Goal: Task Accomplishment & Management: Manage account settings

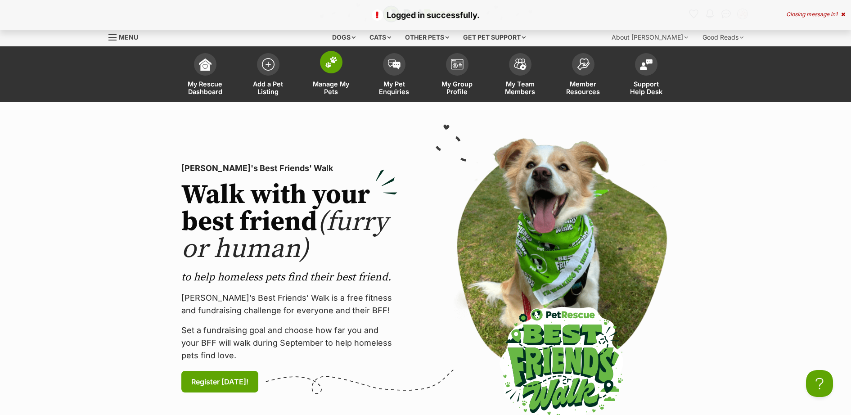
click at [334, 62] on img at bounding box center [331, 62] width 13 height 12
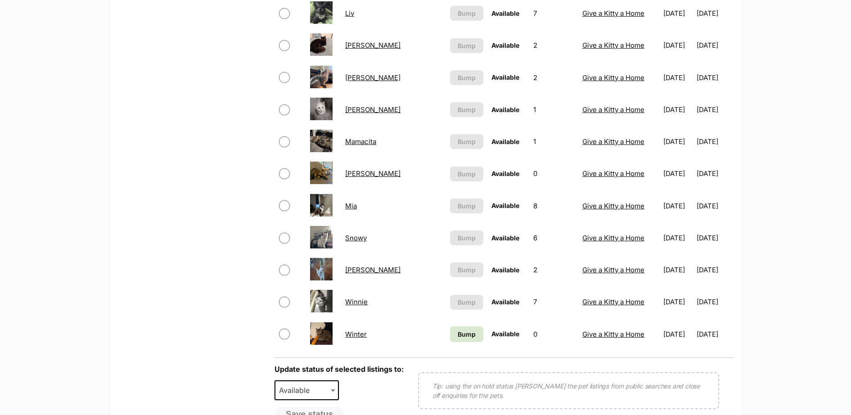
scroll to position [656, 0]
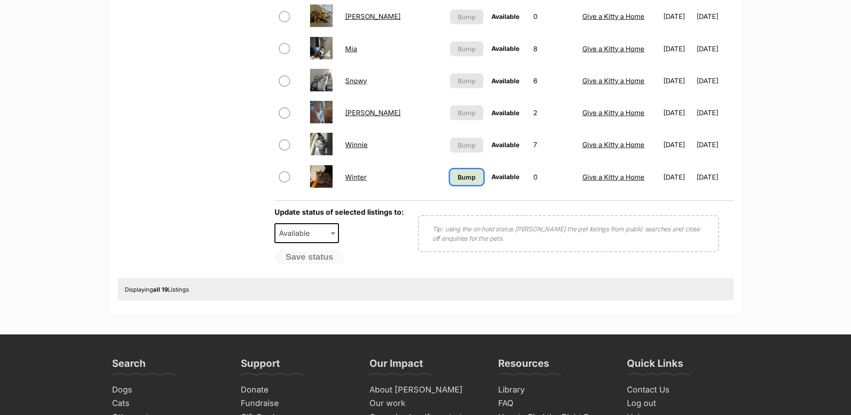
click at [450, 182] on link "Bump" at bounding box center [466, 177] width 33 height 16
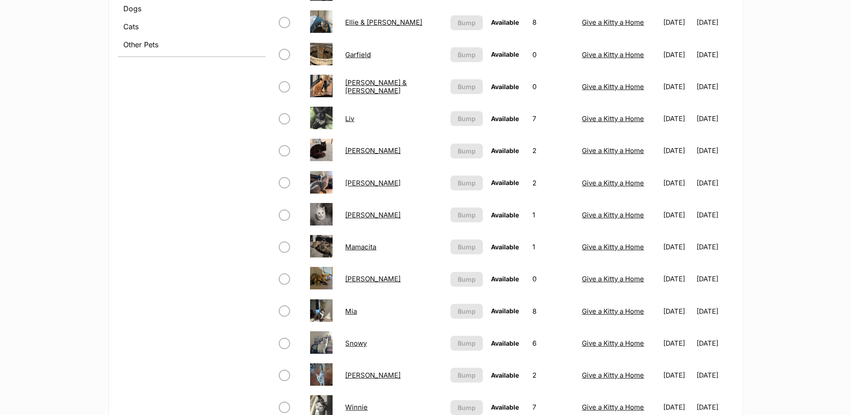
scroll to position [525, 0]
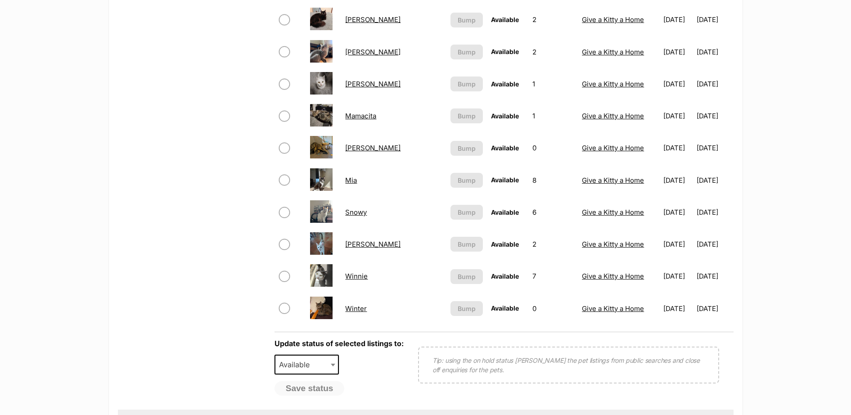
click at [357, 178] on link "Mia" at bounding box center [351, 180] width 12 height 9
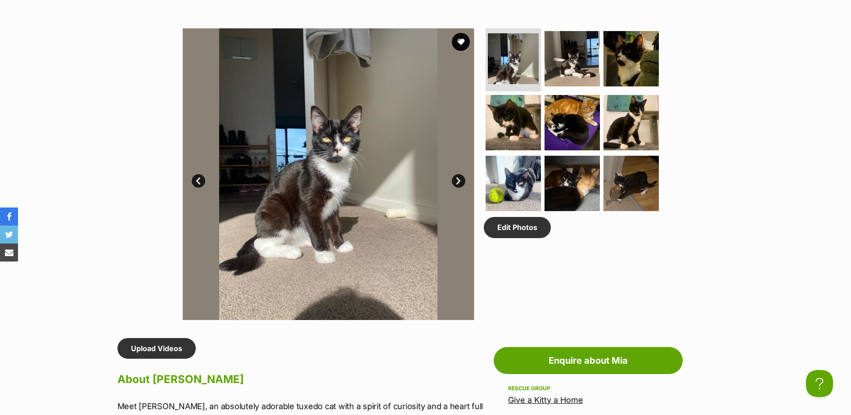
scroll to position [394, 0]
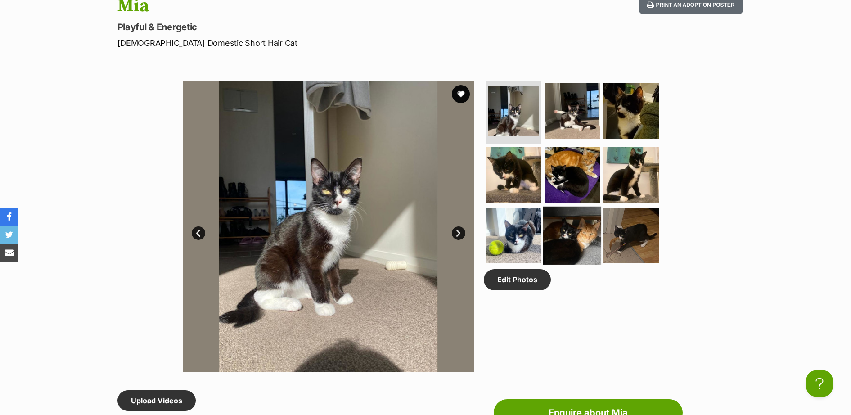
click at [579, 225] on img at bounding box center [572, 236] width 58 height 58
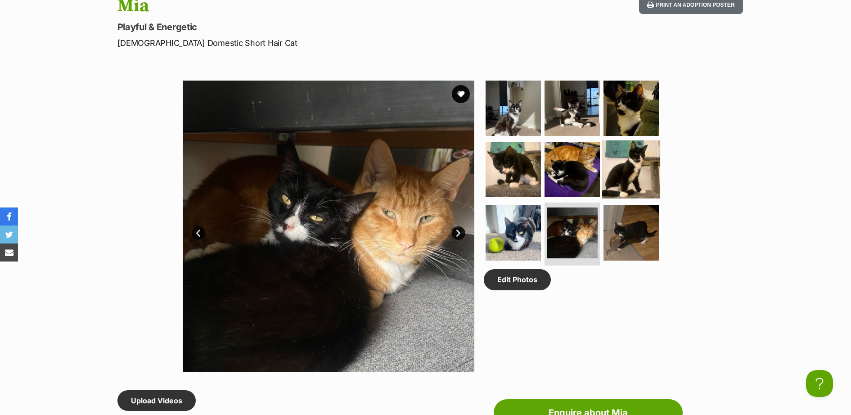
click at [610, 150] on img at bounding box center [631, 169] width 58 height 58
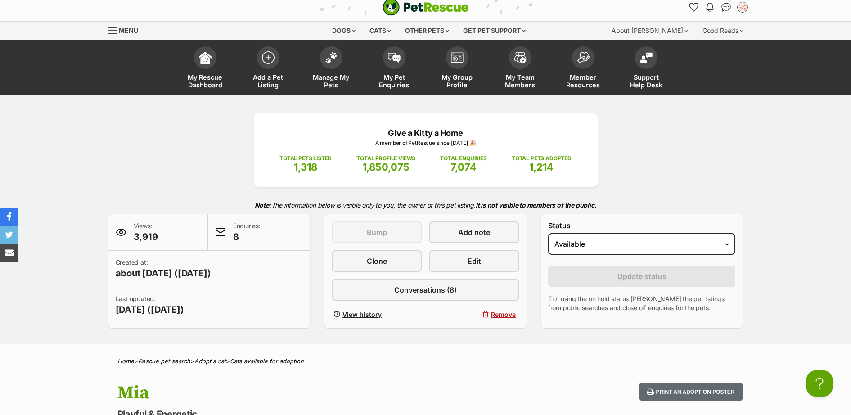
scroll to position [0, 0]
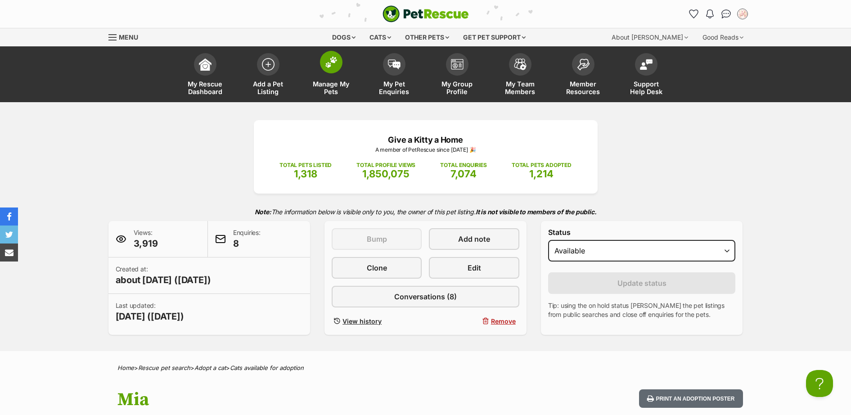
click at [332, 64] on img at bounding box center [331, 62] width 13 height 12
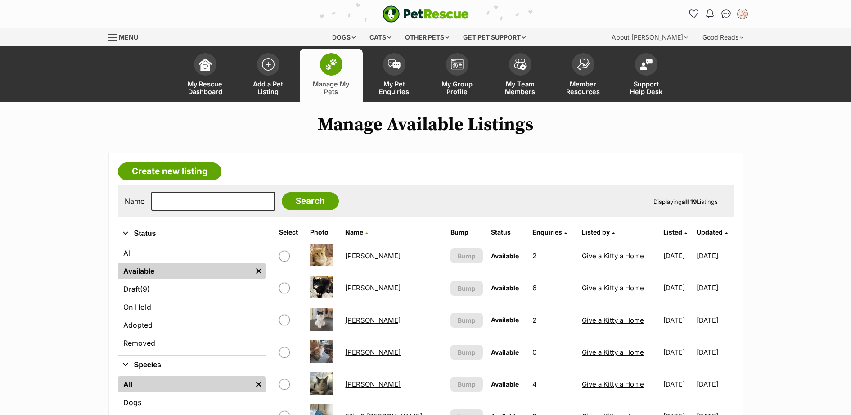
scroll to position [131, 0]
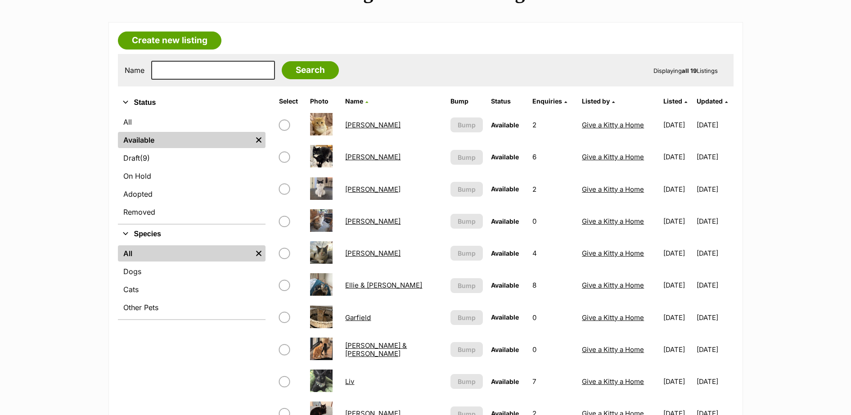
click at [381, 284] on link "Ellie & [PERSON_NAME]" at bounding box center [383, 285] width 77 height 9
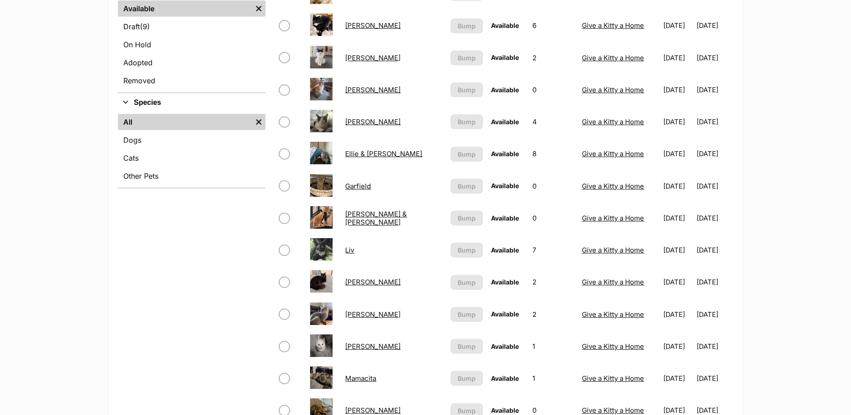
click at [357, 285] on link "[PERSON_NAME]" at bounding box center [372, 282] width 55 height 9
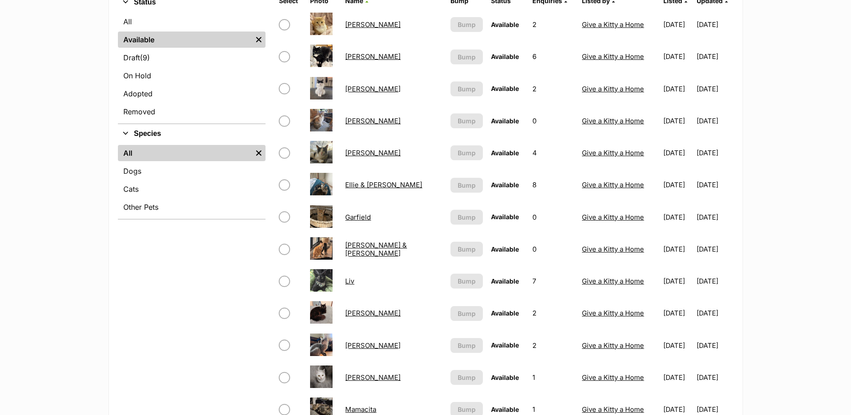
scroll to position [131, 0]
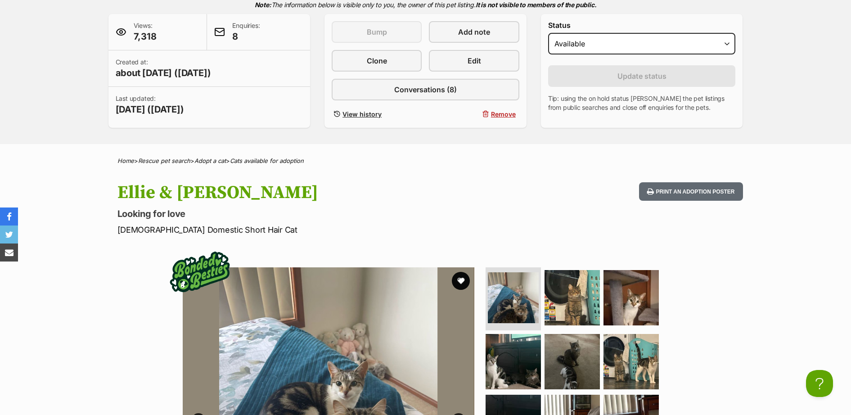
scroll to position [131, 0]
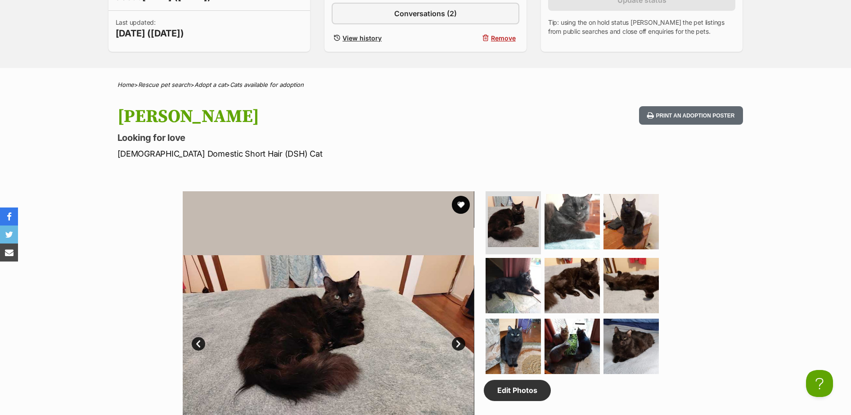
scroll to position [228, 0]
